Goal: Task Accomplishment & Management: Manage account settings

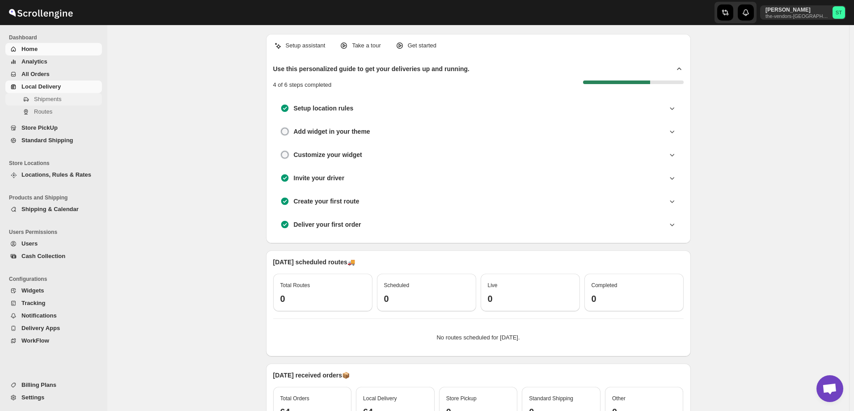
click at [38, 100] on span "Shipments" at bounding box center [47, 99] width 27 height 7
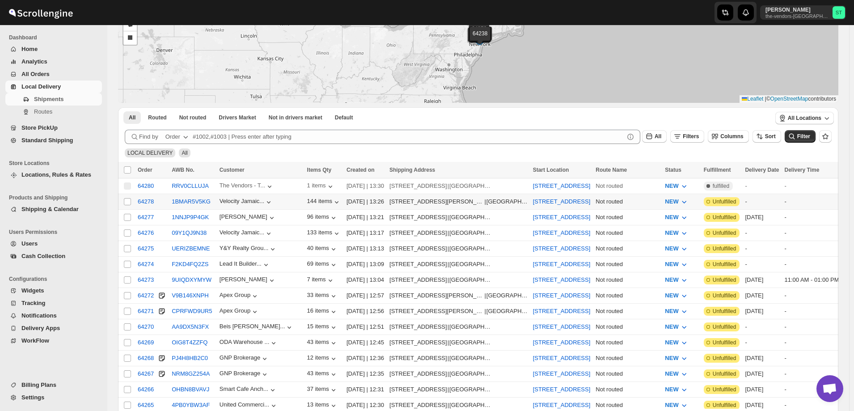
scroll to position [89, 0]
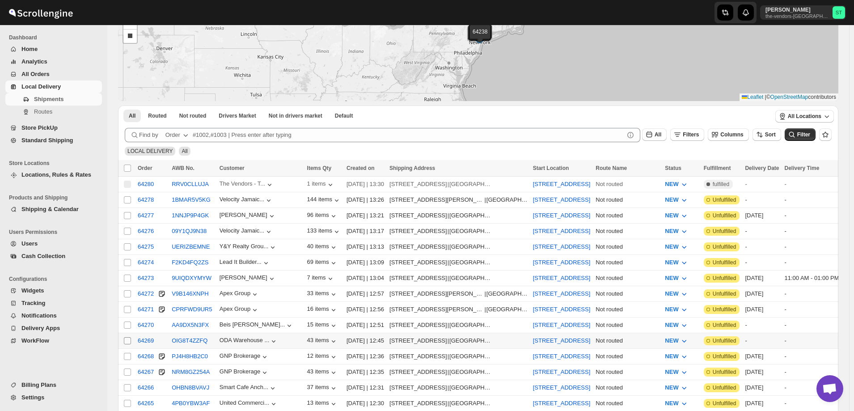
click at [127, 337] on input "Select shipment" at bounding box center [127, 340] width 7 height 7
checkbox input "true"
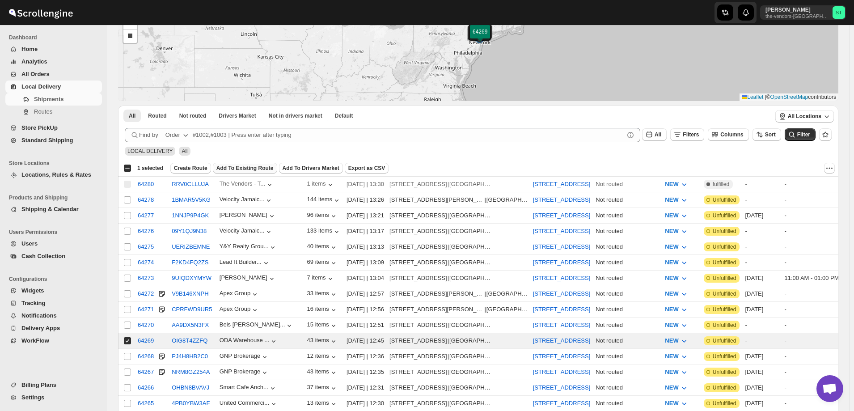
click at [229, 170] on span "Add To Existing Route" at bounding box center [244, 168] width 57 height 7
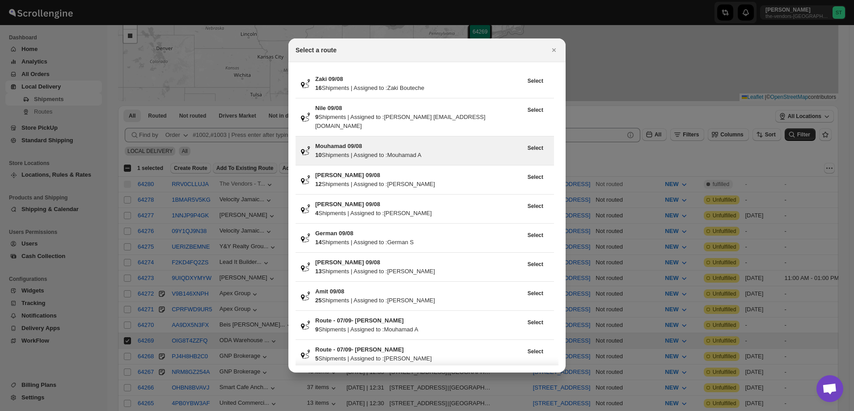
scroll to position [45, 0]
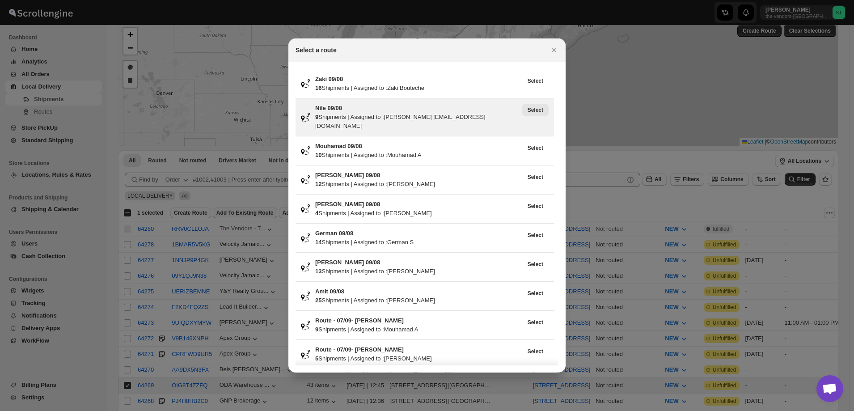
click at [540, 109] on span "Select" at bounding box center [536, 109] width 16 height 7
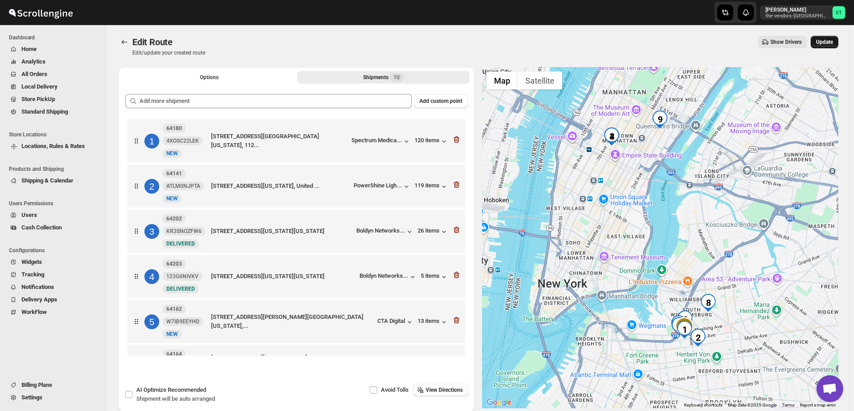
click at [829, 43] on span "Update" at bounding box center [824, 41] width 17 height 7
